Goal: Task Accomplishment & Management: Use online tool/utility

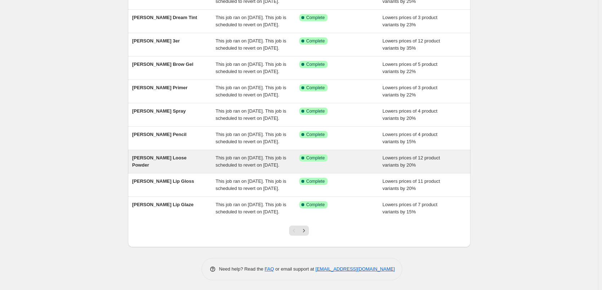
scroll to position [153, 0]
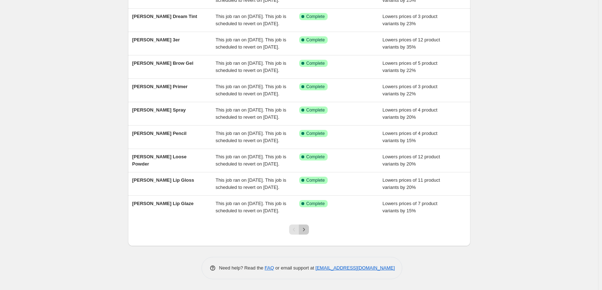
click at [308, 225] on button "Next" at bounding box center [304, 230] width 10 height 10
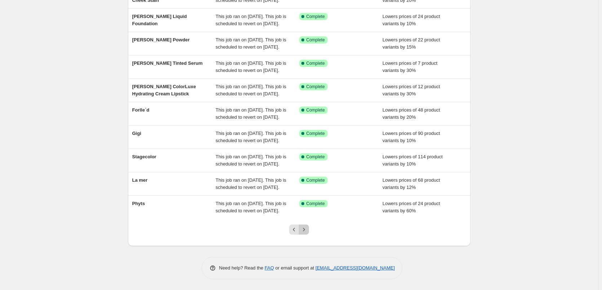
click at [308, 225] on button "Next" at bounding box center [304, 230] width 10 height 10
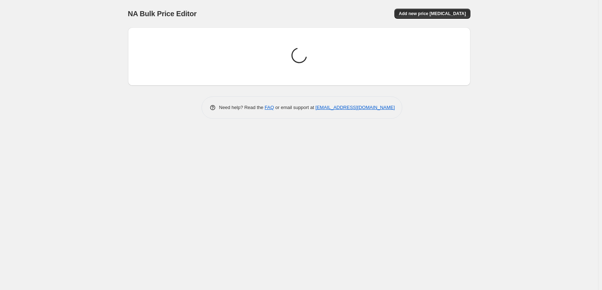
scroll to position [0, 0]
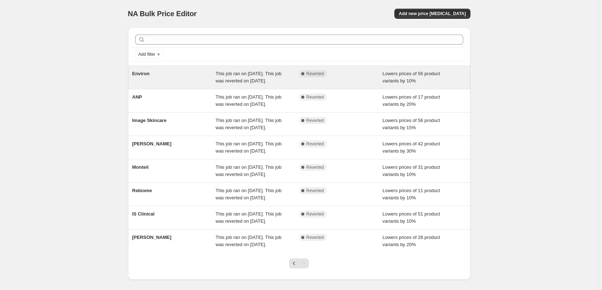
click at [149, 68] on div "Environ This job ran on [DATE]. This job was reverted on [DATE]. Complete Rever…" at bounding box center [299, 77] width 342 height 23
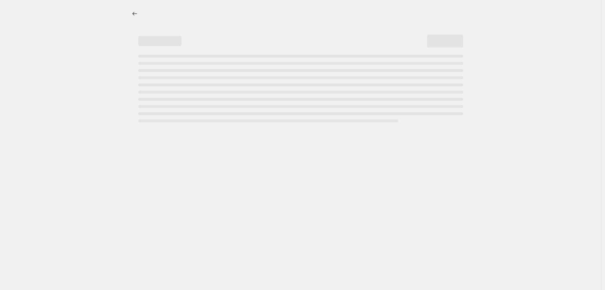
select select "percentage"
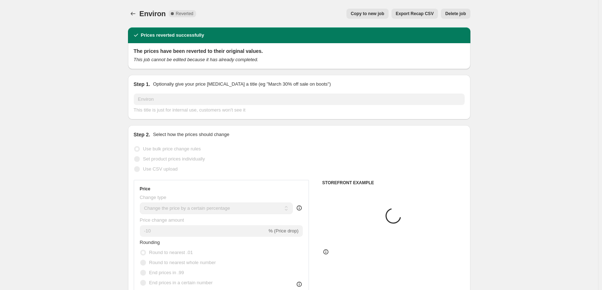
click at [371, 17] on button "Copy to new job" at bounding box center [367, 14] width 42 height 10
select select "percentage"
select select "vendor"
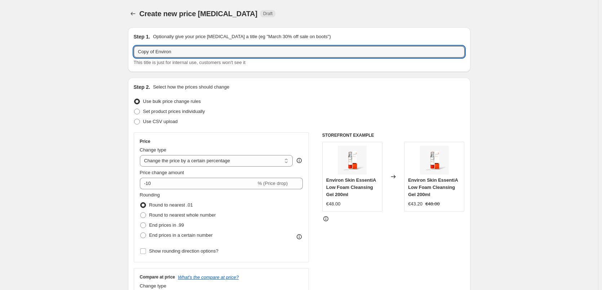
drag, startPoint x: 158, startPoint y: 52, endPoint x: 40, endPoint y: 53, distance: 118.2
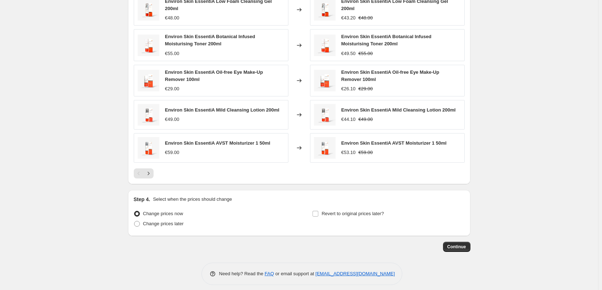
scroll to position [516, 0]
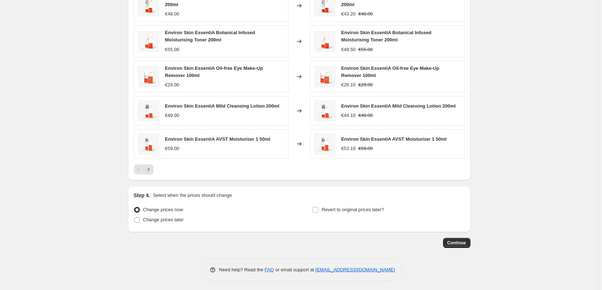
type input "Environ"
click at [336, 214] on div "Revert to original prices later?" at bounding box center [388, 216] width 152 height 22
click at [339, 208] on span "Revert to original prices later?" at bounding box center [352, 209] width 62 height 5
click at [318, 208] on input "Revert to original prices later?" at bounding box center [315, 210] width 6 height 6
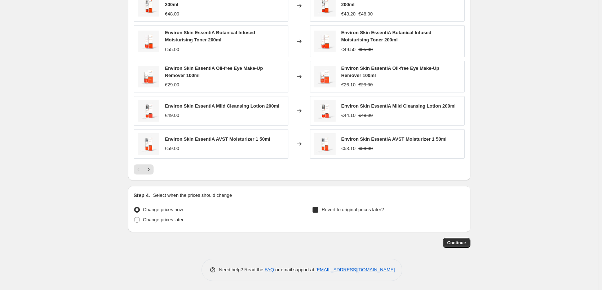
checkbox input "true"
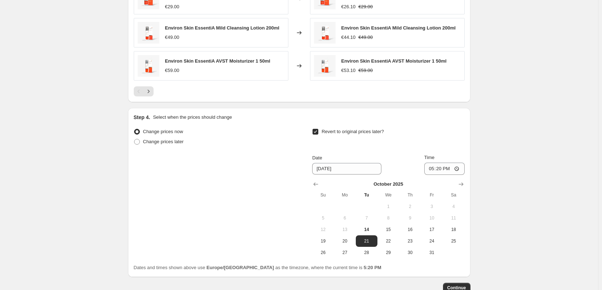
scroll to position [639, 0]
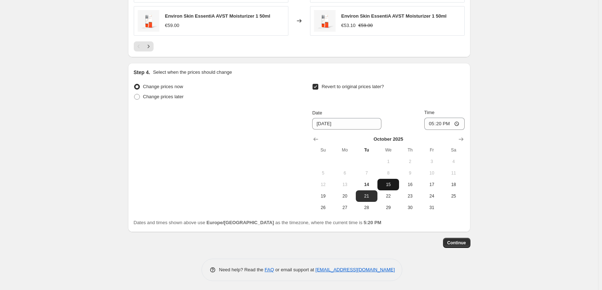
click at [393, 183] on span "15" at bounding box center [388, 185] width 16 height 6
type input "[DATE]"
click at [436, 123] on input "17:20" at bounding box center [444, 124] width 40 height 12
click at [435, 123] on input "17:20" at bounding box center [444, 124] width 40 height 12
click at [432, 123] on input "17:20" at bounding box center [444, 124] width 40 height 12
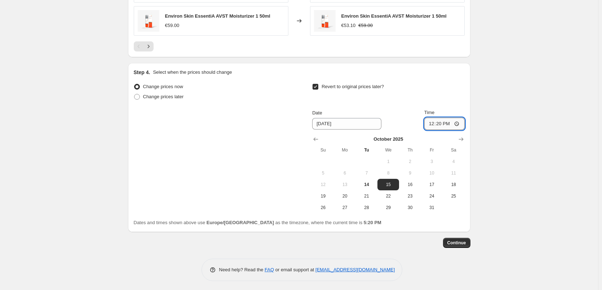
click at [432, 123] on input "12:20" at bounding box center [444, 124] width 40 height 12
type input "03:00"
click at [463, 243] on span "Continue" at bounding box center [456, 243] width 19 height 6
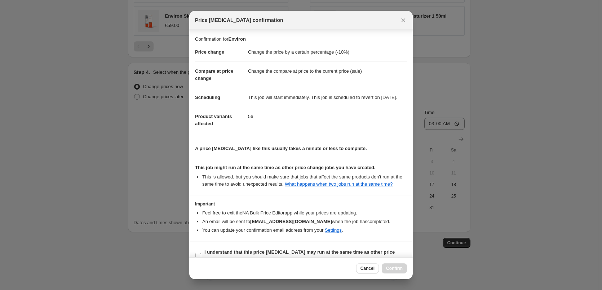
scroll to position [20, 0]
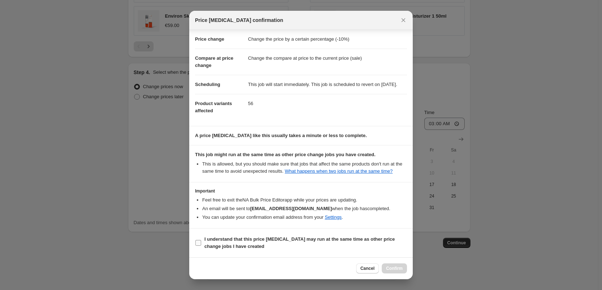
click at [222, 251] on label "I understand that this price [MEDICAL_DATA] may run at the same time as other p…" at bounding box center [301, 242] width 212 height 17
click at [201, 246] on input "I understand that this price [MEDICAL_DATA] may run at the same time as other p…" at bounding box center [198, 243] width 6 height 6
checkbox input "true"
click at [390, 269] on span "Confirm" at bounding box center [394, 269] width 17 height 6
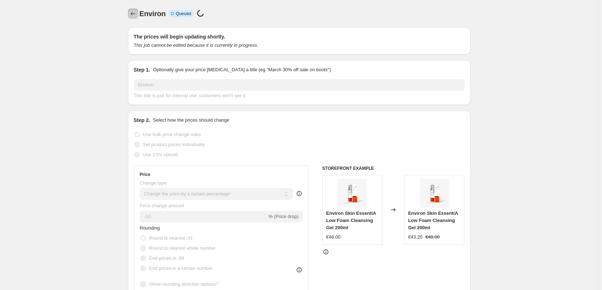
click at [134, 14] on icon "Price change jobs" at bounding box center [132, 13] width 7 height 7
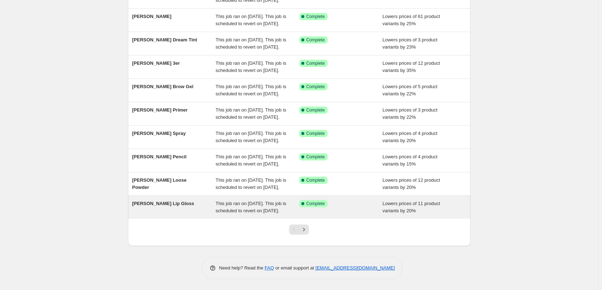
scroll to position [153, 0]
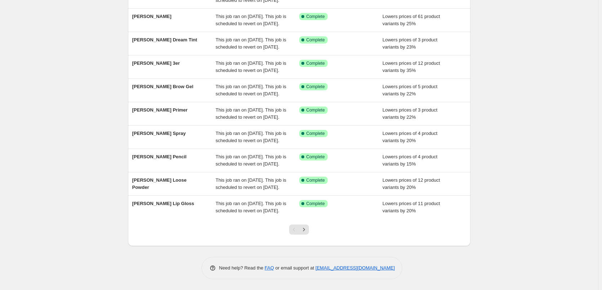
click at [309, 235] on div at bounding box center [298, 232] width 29 height 27
click at [307, 230] on icon "Next" at bounding box center [303, 229] width 7 height 7
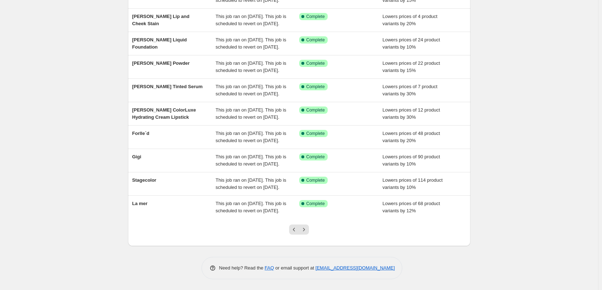
click at [307, 230] on icon "Next" at bounding box center [303, 229] width 7 height 7
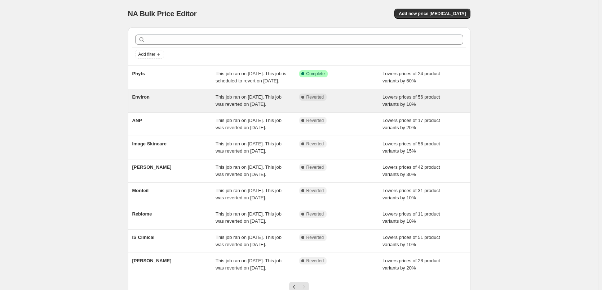
click at [149, 100] on span "Environ" at bounding box center [140, 96] width 17 height 5
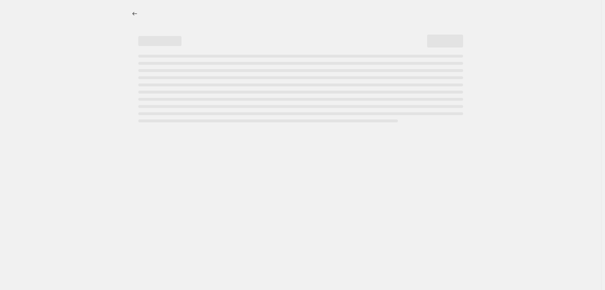
select select "percentage"
select select "vendor"
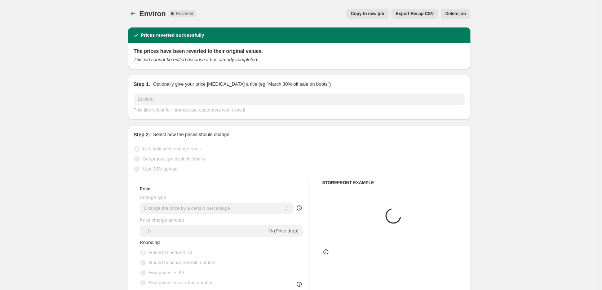
click at [459, 9] on button "Delete job" at bounding box center [455, 14] width 29 height 10
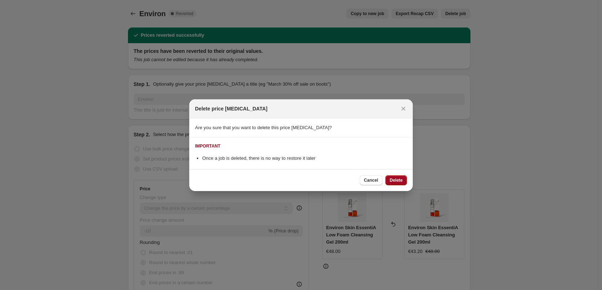
click at [403, 180] on button "Delete" at bounding box center [396, 180] width 22 height 10
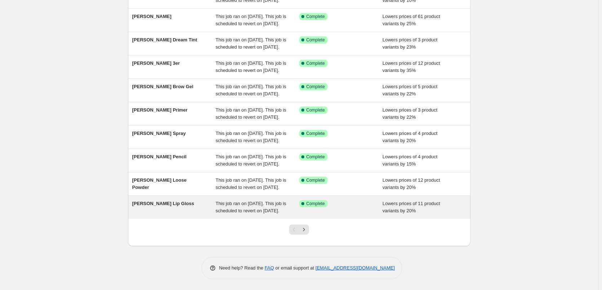
scroll to position [153, 0]
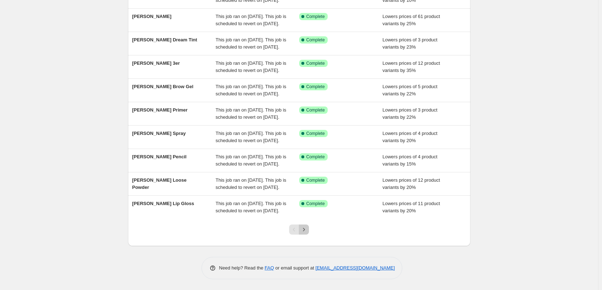
click at [307, 229] on icon "Next" at bounding box center [303, 229] width 7 height 7
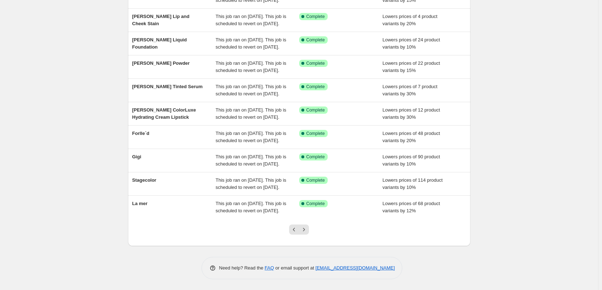
click at [307, 229] on icon "Next" at bounding box center [303, 229] width 7 height 7
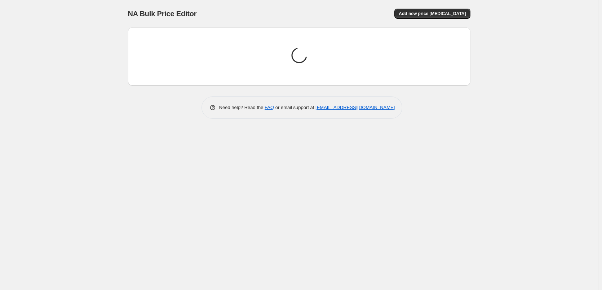
scroll to position [0, 0]
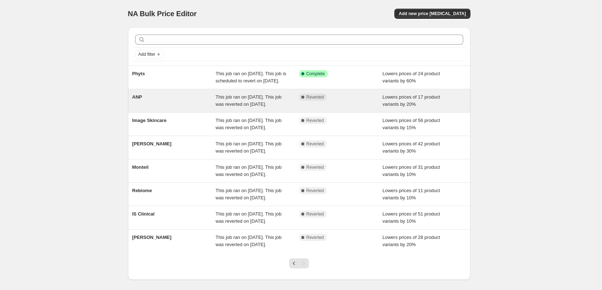
click at [140, 100] on span "ANP" at bounding box center [137, 96] width 10 height 5
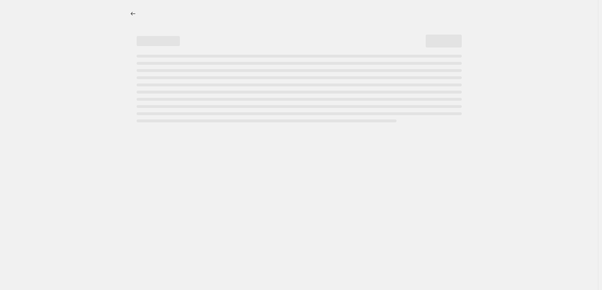
select select "percentage"
select select "vendor"
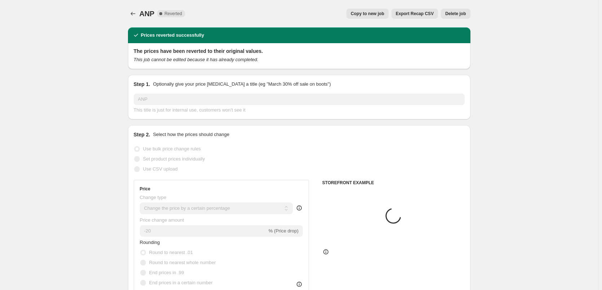
click at [384, 16] on span "Copy to new job" at bounding box center [366, 14] width 33 height 6
select select "percentage"
select select "vendor"
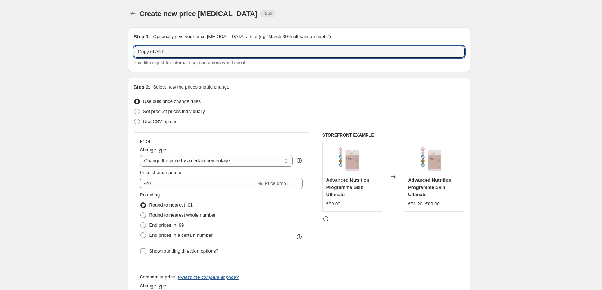
drag, startPoint x: 158, startPoint y: 52, endPoint x: 56, endPoint y: 50, distance: 102.0
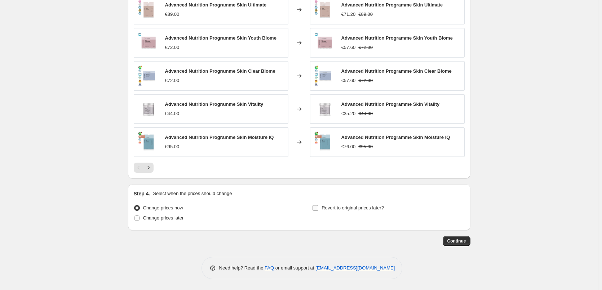
type input "ANP"
click at [357, 205] on span "Revert to original prices later?" at bounding box center [352, 207] width 62 height 5
click at [318, 205] on input "Revert to original prices later?" at bounding box center [315, 208] width 6 height 6
checkbox input "true"
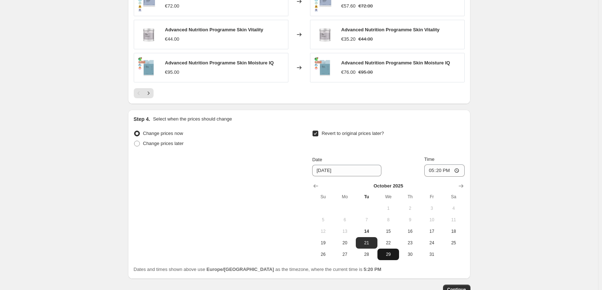
scroll to position [634, 0]
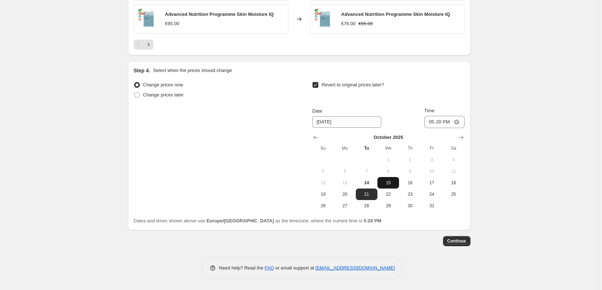
click at [390, 184] on span "15" at bounding box center [388, 183] width 16 height 6
type input "[DATE]"
click at [432, 120] on input "17:20" at bounding box center [444, 122] width 40 height 12
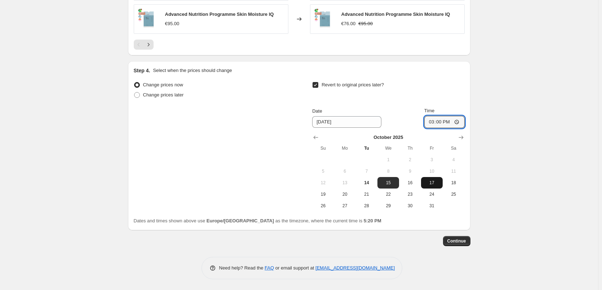
type input "03:00"
click at [465, 244] on span "Continue" at bounding box center [456, 241] width 19 height 6
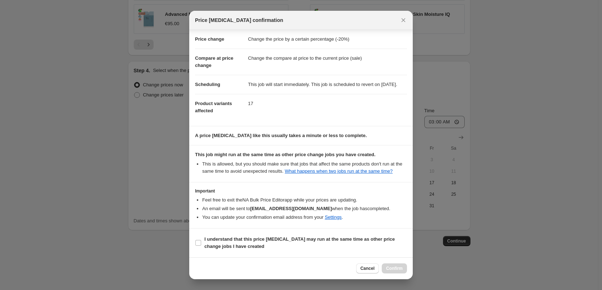
scroll to position [20, 0]
click at [225, 245] on b "I understand that this price [MEDICAL_DATA] may run at the same time as other p…" at bounding box center [299, 243] width 190 height 13
click at [201, 245] on input "I understand that this price [MEDICAL_DATA] may run at the same time as other p…" at bounding box center [198, 243] width 6 height 6
checkbox input "true"
click at [398, 272] on button "Confirm" at bounding box center [393, 269] width 25 height 10
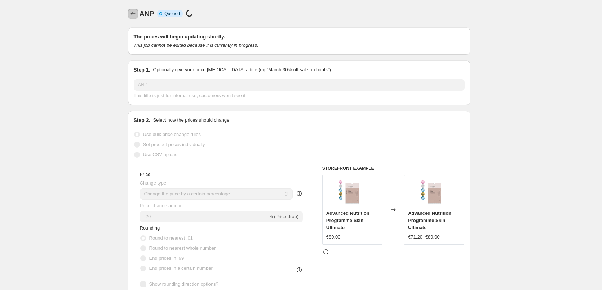
click at [133, 12] on icon "Price change jobs" at bounding box center [132, 13] width 7 height 7
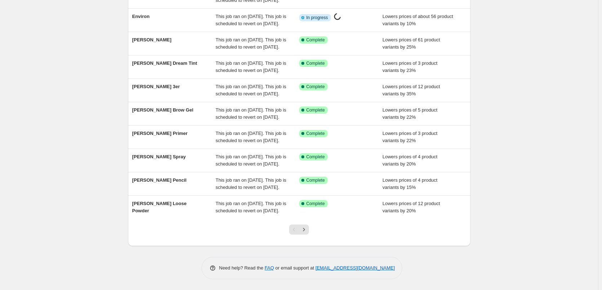
scroll to position [153, 0]
click at [309, 229] on button "Next" at bounding box center [304, 230] width 10 height 10
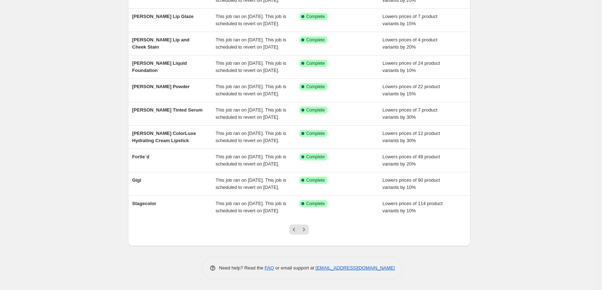
click at [309, 229] on button "Next" at bounding box center [304, 230] width 10 height 10
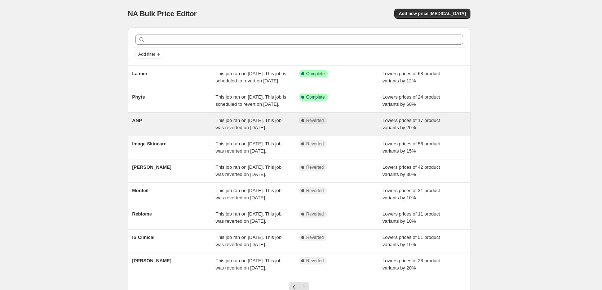
click at [142, 131] on div "ANP" at bounding box center [174, 124] width 84 height 14
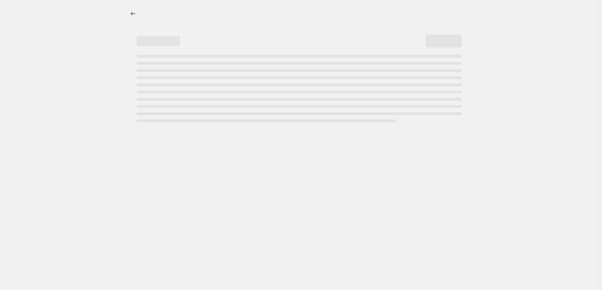
select select "percentage"
select select "vendor"
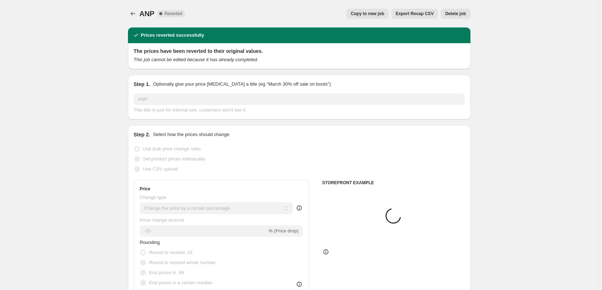
click at [457, 9] on button "Delete job" at bounding box center [455, 14] width 29 height 10
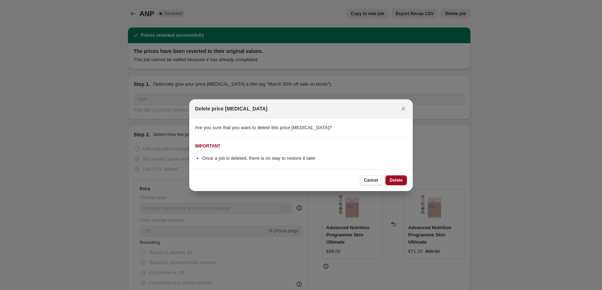
click at [402, 177] on button "Delete" at bounding box center [396, 180] width 22 height 10
